Goal: Task Accomplishment & Management: Manage account settings

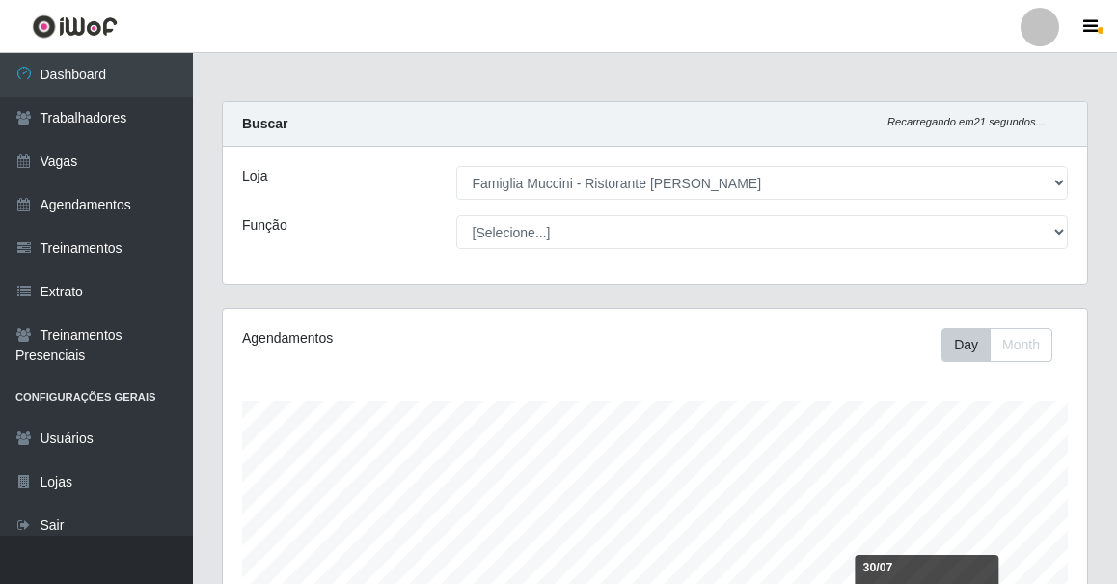
select select "267"
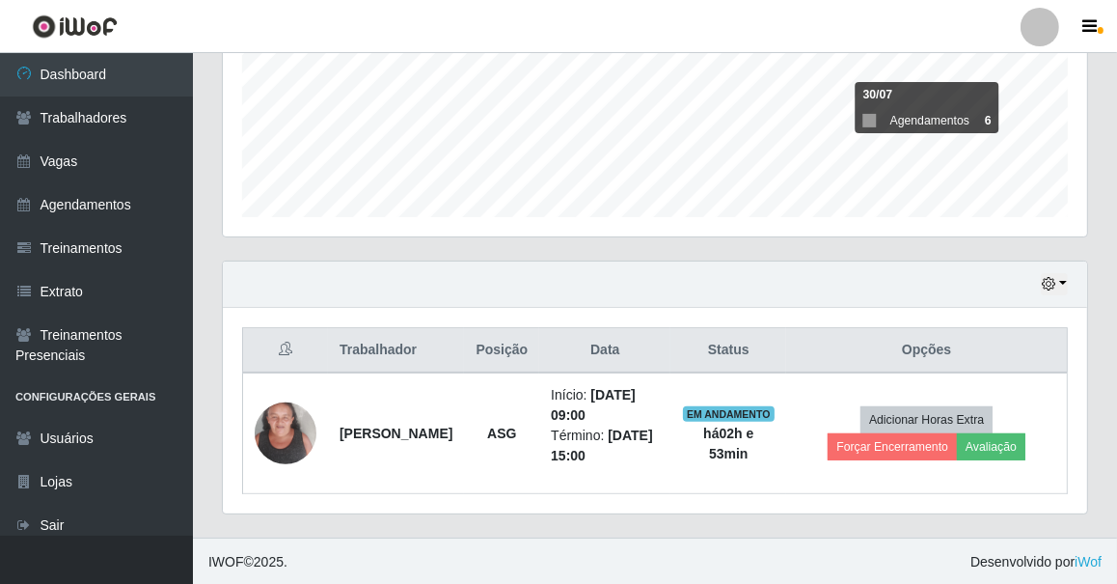
scroll to position [400, 864]
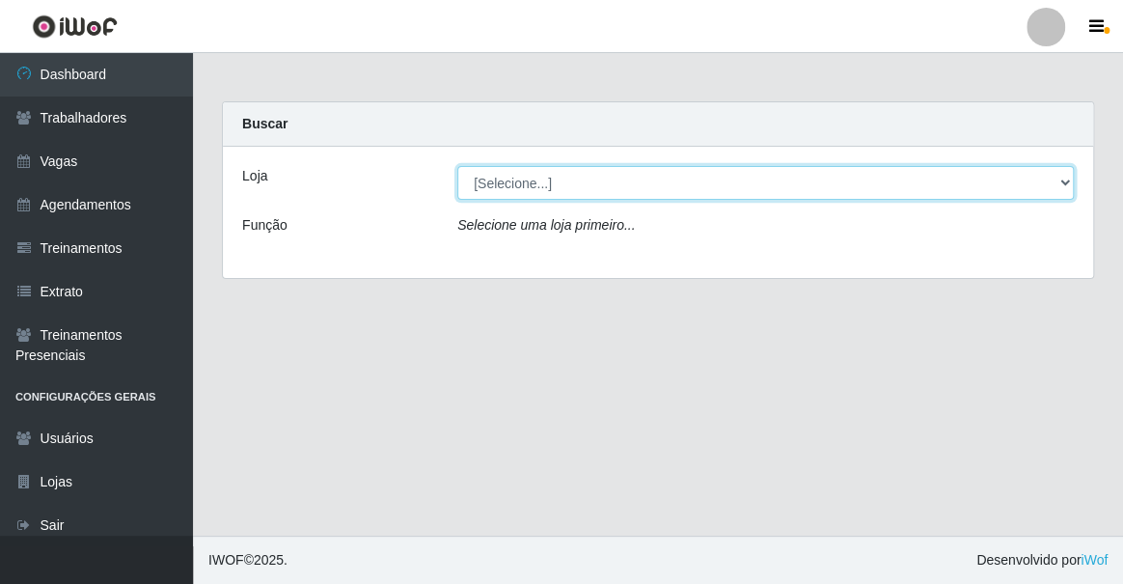
click at [470, 181] on select "[Selecione...] Famiglia [PERSON_NAME] - Ristorante [PERSON_NAME]" at bounding box center [765, 183] width 616 height 34
select select "267"
click at [457, 166] on select "[Selecione...] Famiglia [PERSON_NAME] - Ristorante [PERSON_NAME]" at bounding box center [765, 183] width 616 height 34
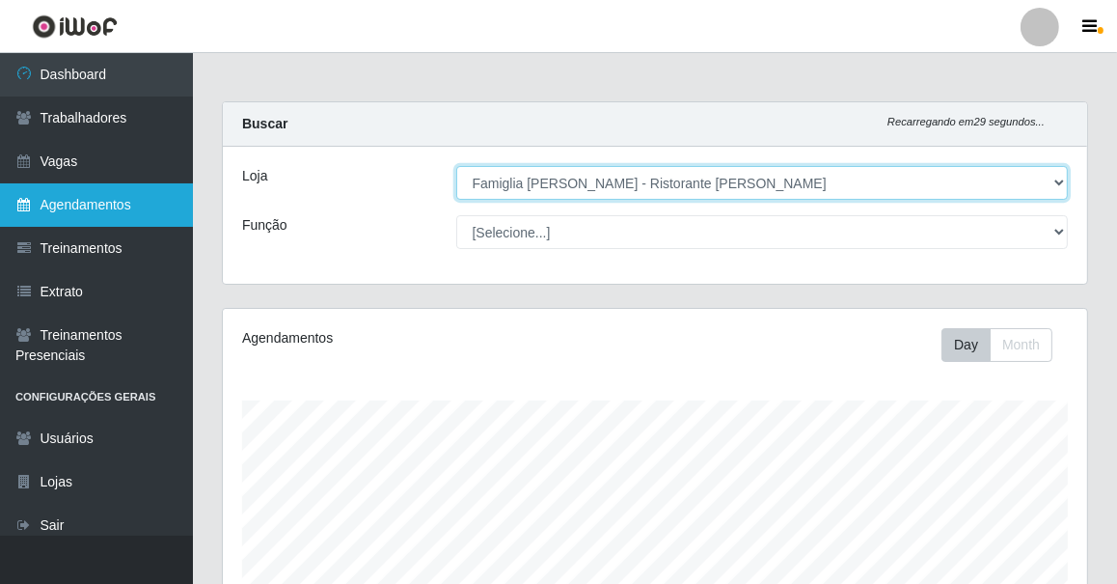
scroll to position [400, 864]
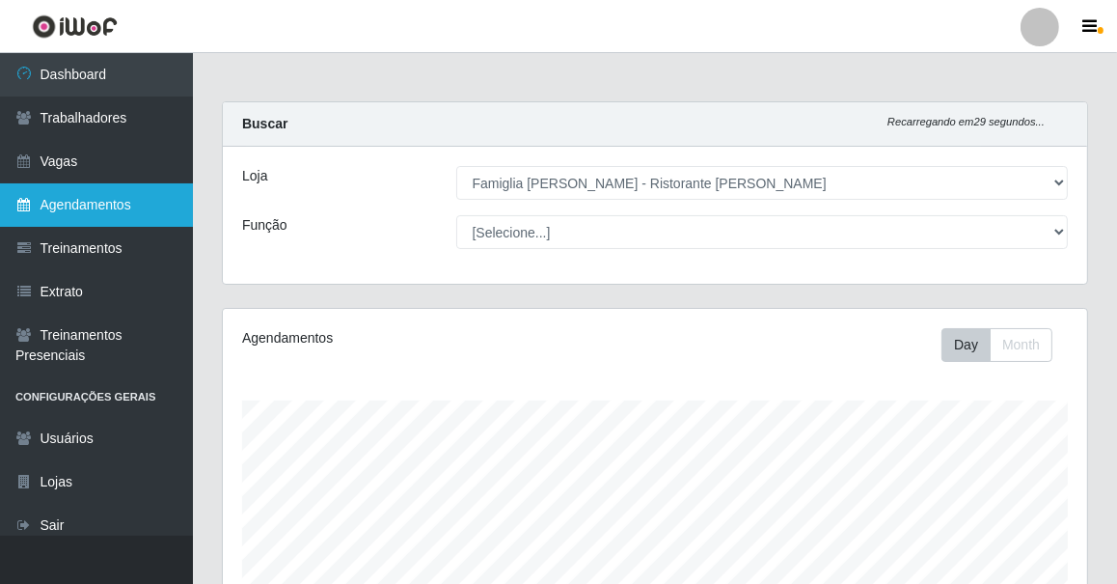
click at [84, 198] on link "Agendamentos" at bounding box center [96, 204] width 193 height 43
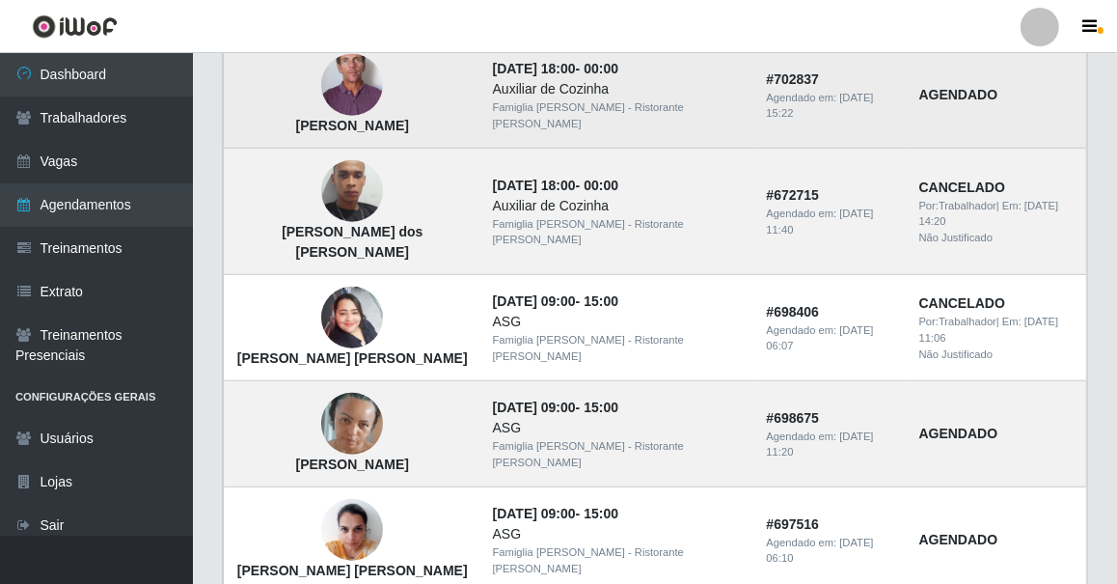
scroll to position [1428, 0]
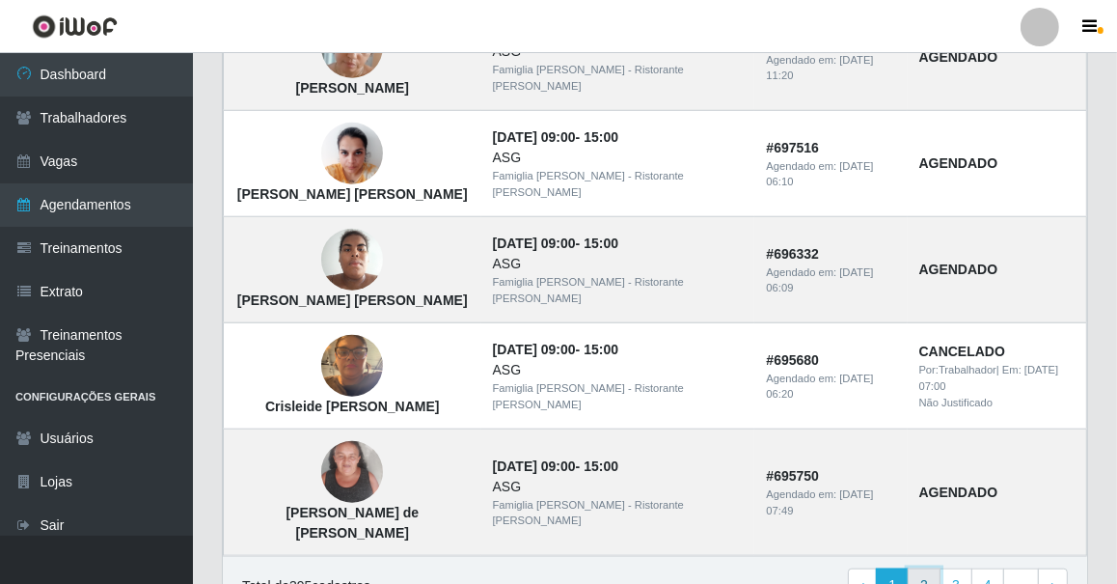
click at [929, 568] on link "2" at bounding box center [924, 585] width 33 height 35
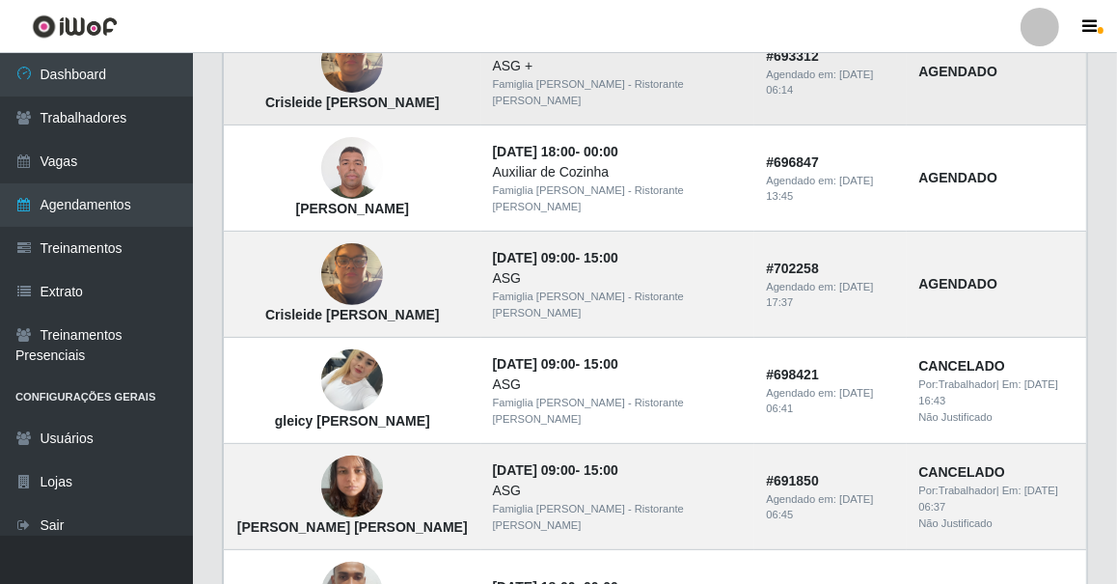
scroll to position [396, 0]
